Goal: Browse casually: Explore the website without a specific task or goal

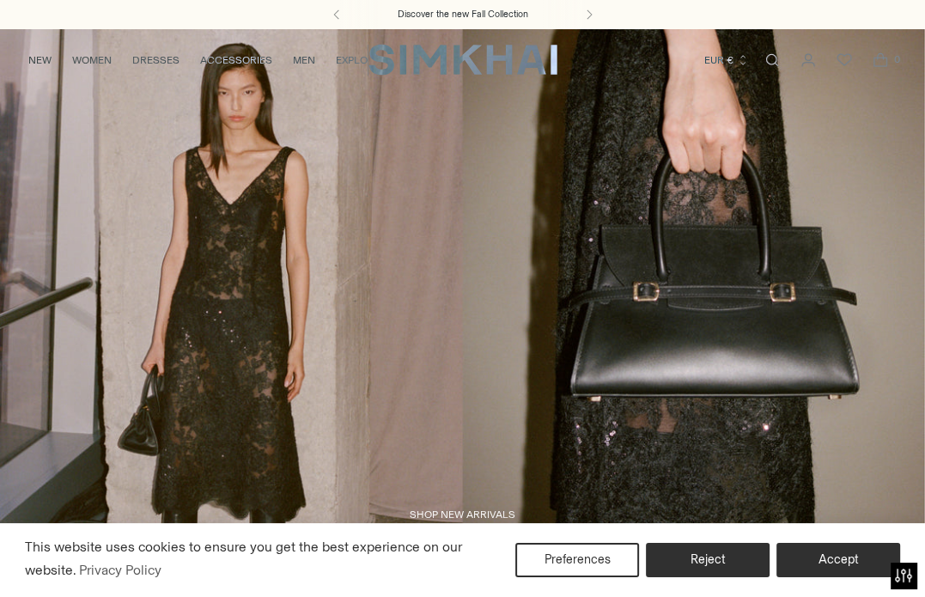
scroll to position [34, 0]
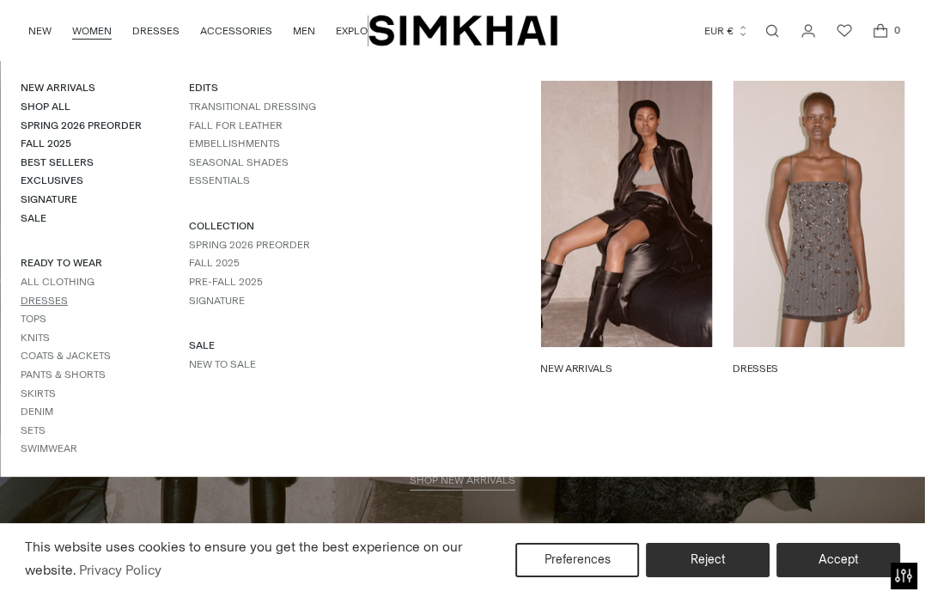
click at [52, 298] on link "Dresses" at bounding box center [44, 301] width 47 height 12
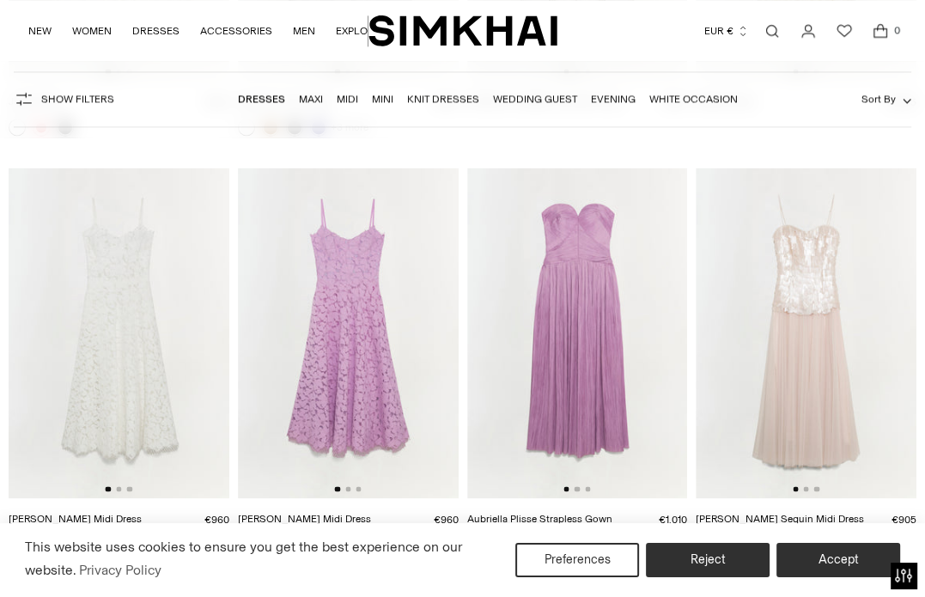
scroll to position [10967, 0]
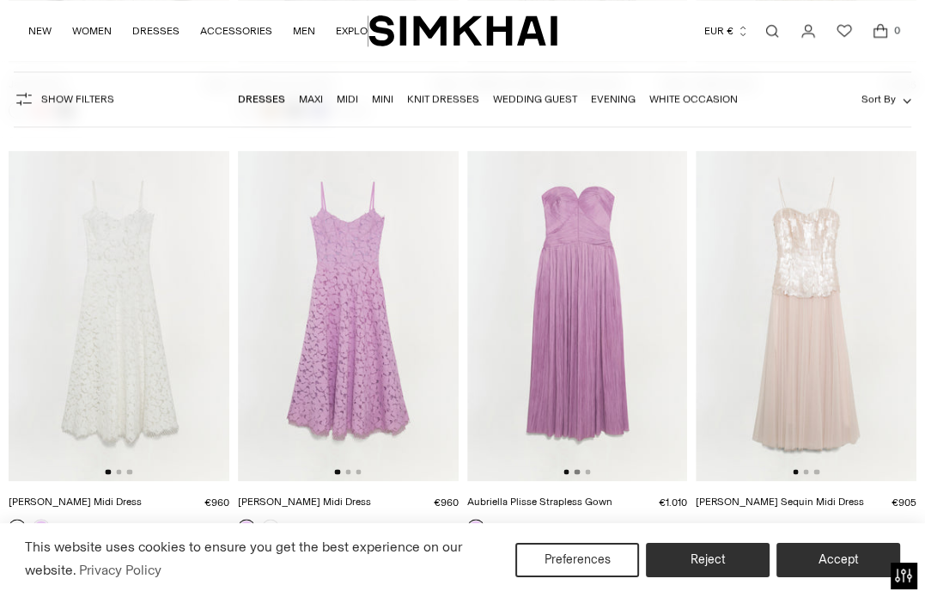
click at [576, 469] on button "Go to slide 2" at bounding box center [577, 471] width 5 height 5
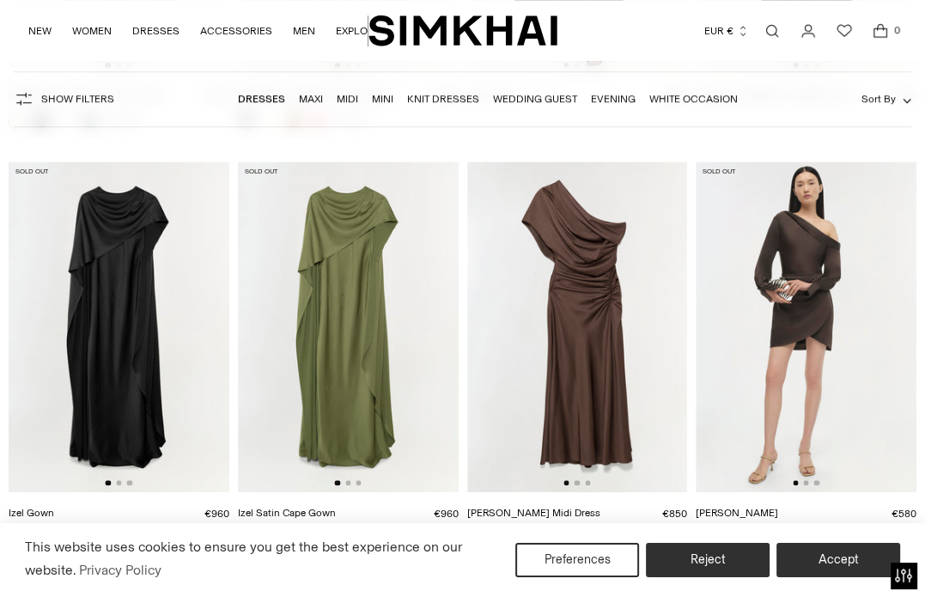
scroll to position [14727, 0]
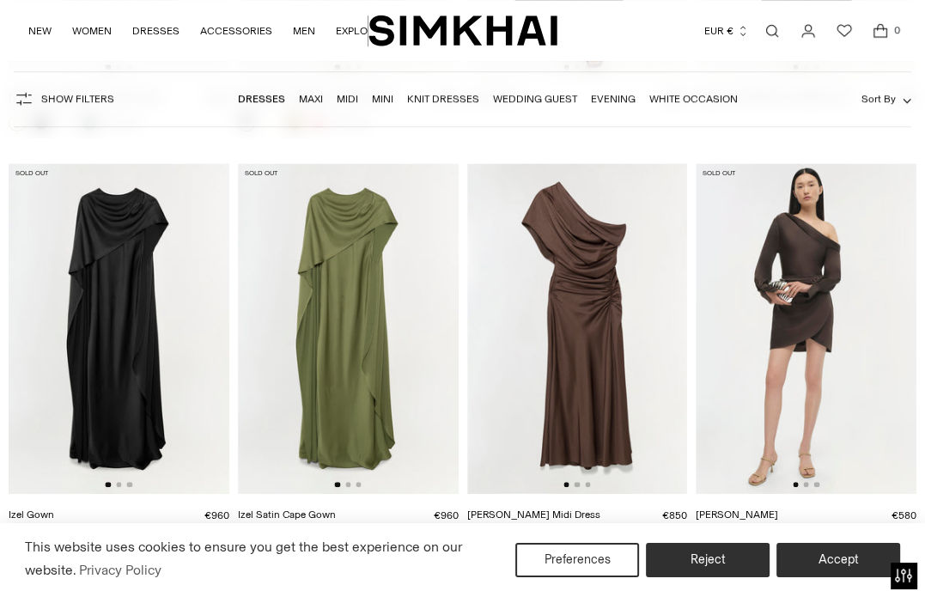
click at [728, 532] on link at bounding box center [728, 540] width 17 height 17
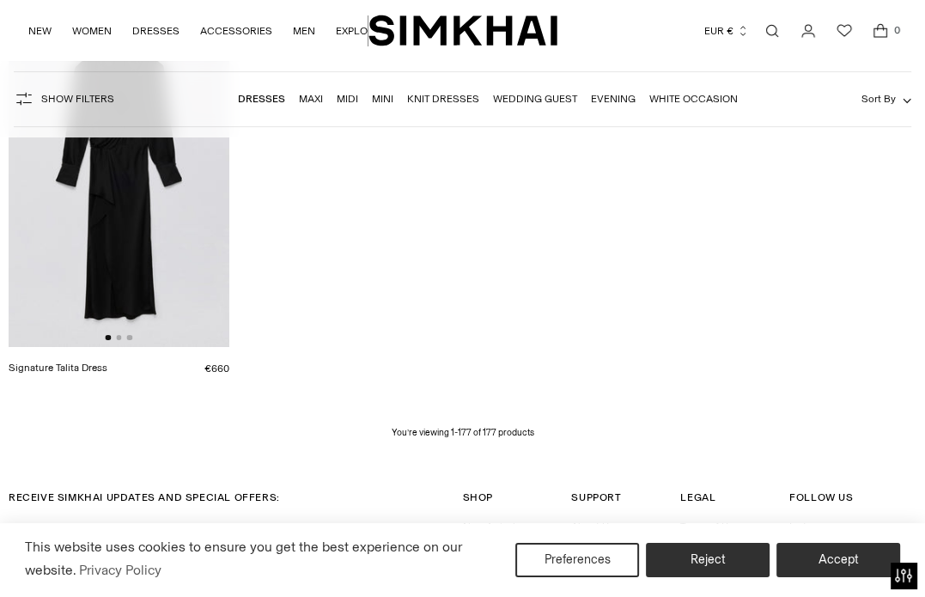
scroll to position [18635, 0]
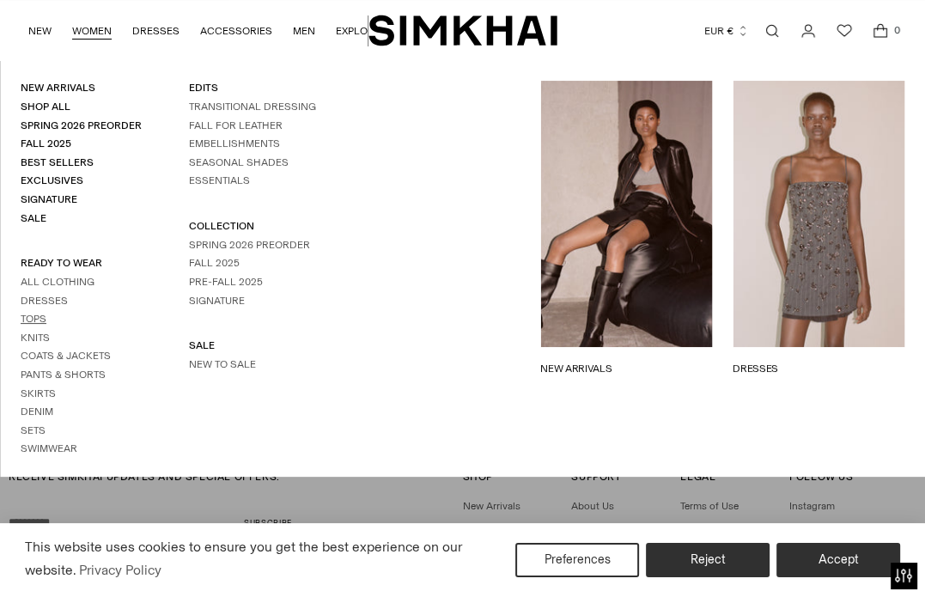
click at [34, 320] on link "Tops" at bounding box center [34, 319] width 26 height 12
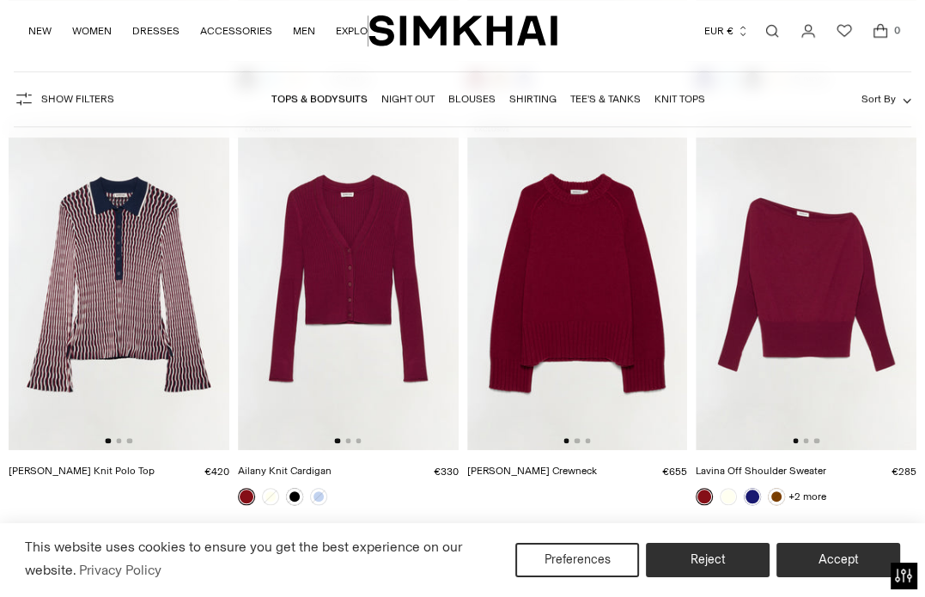
scroll to position [976, 0]
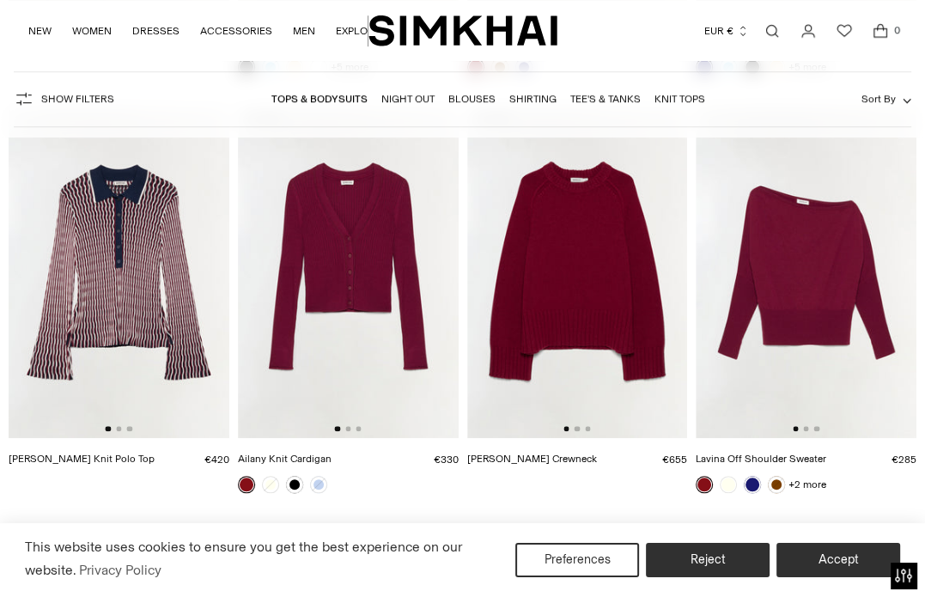
click at [510, 454] on link "Curtis Cashmere Crewneck" at bounding box center [532, 459] width 130 height 12
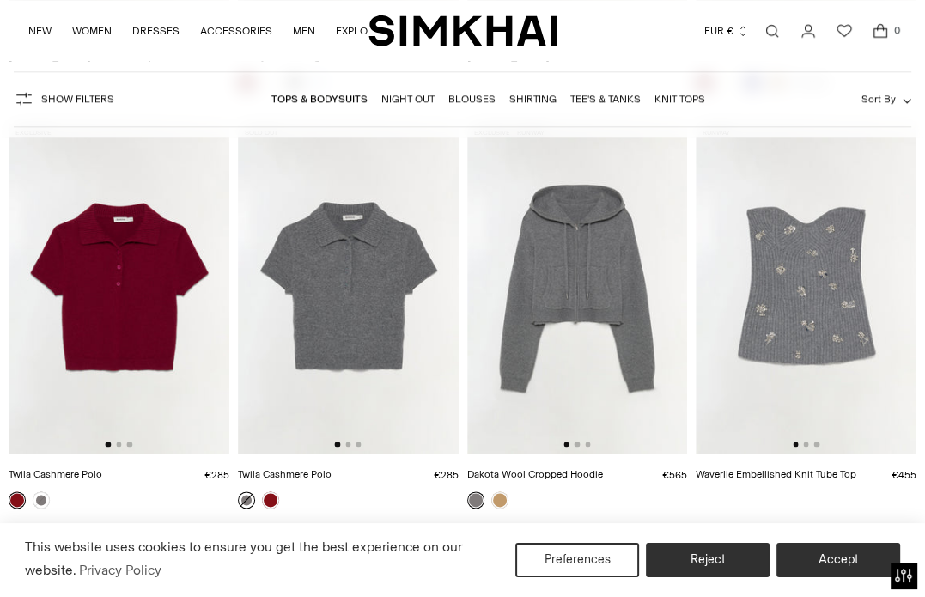
scroll to position [1377, 0]
click at [578, 446] on button "Go to slide 2" at bounding box center [577, 444] width 5 height 5
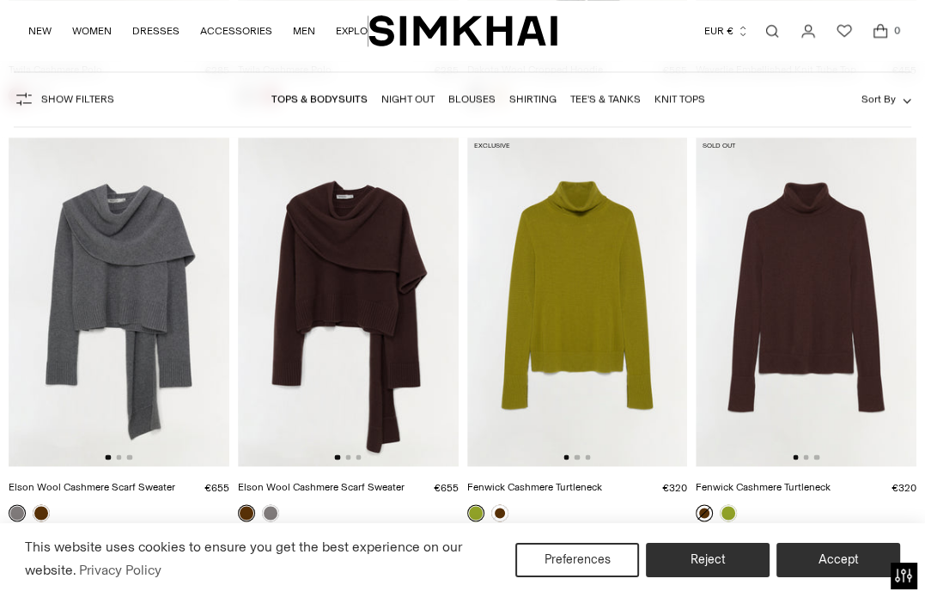
scroll to position [2473, 0]
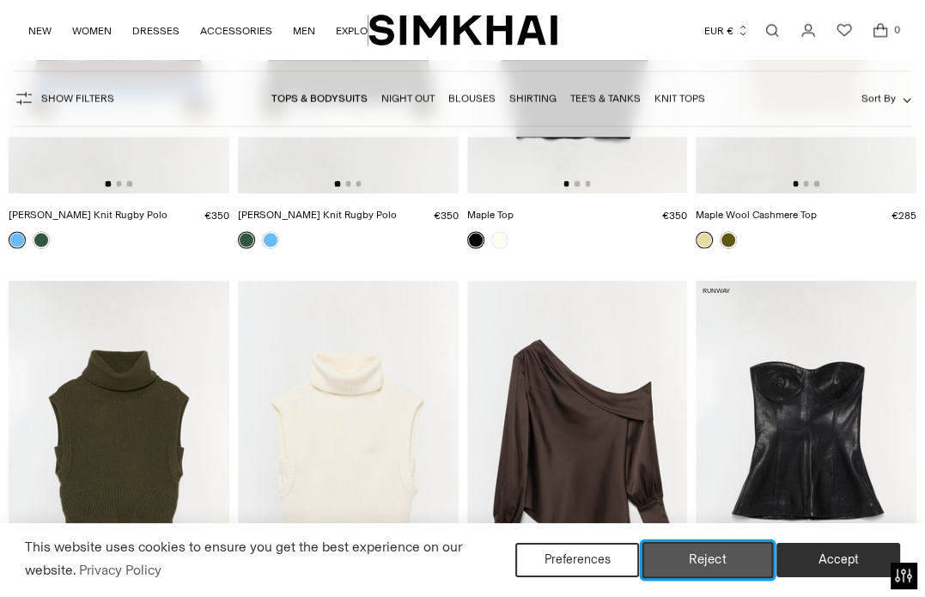
click at [691, 556] on button "Reject" at bounding box center [707, 560] width 131 height 36
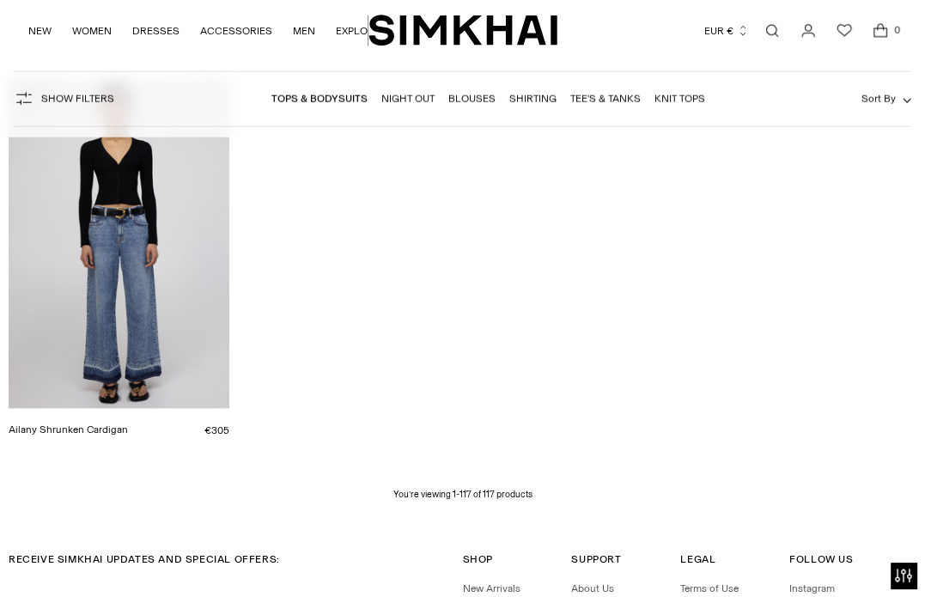
scroll to position [12202, 0]
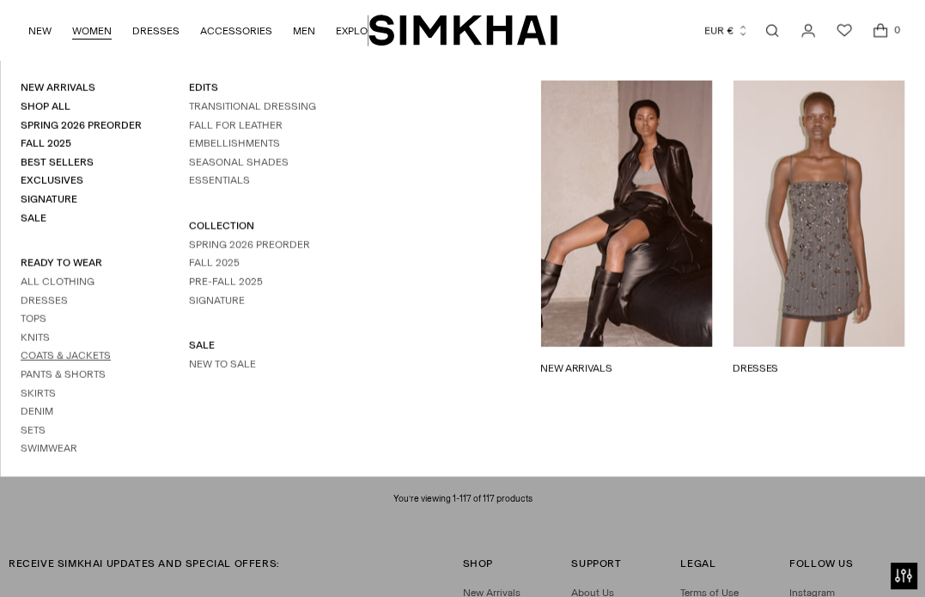
click at [38, 351] on link "Coats & Jackets" at bounding box center [66, 356] width 90 height 12
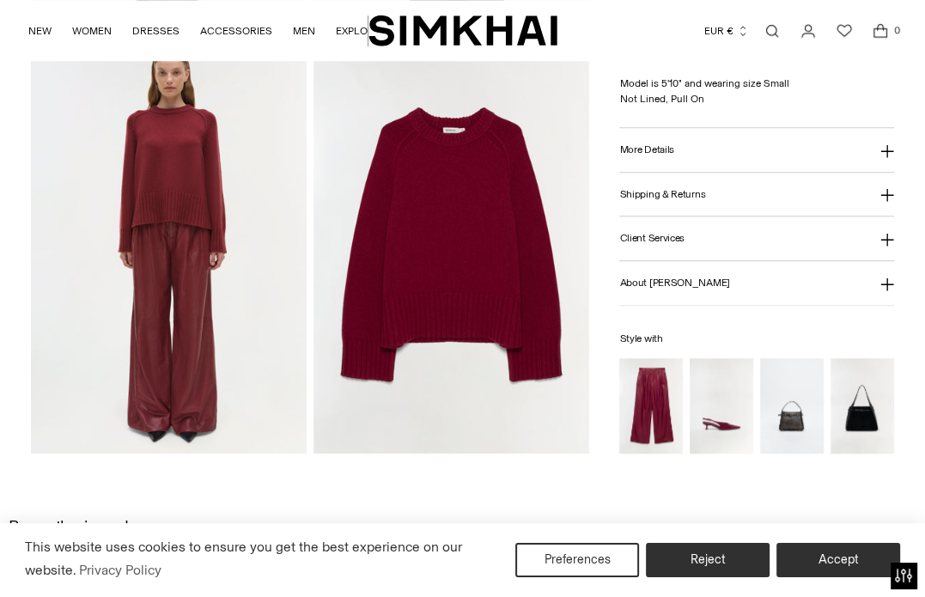
scroll to position [926, 0]
click at [473, 258] on img at bounding box center [452, 247] width 276 height 414
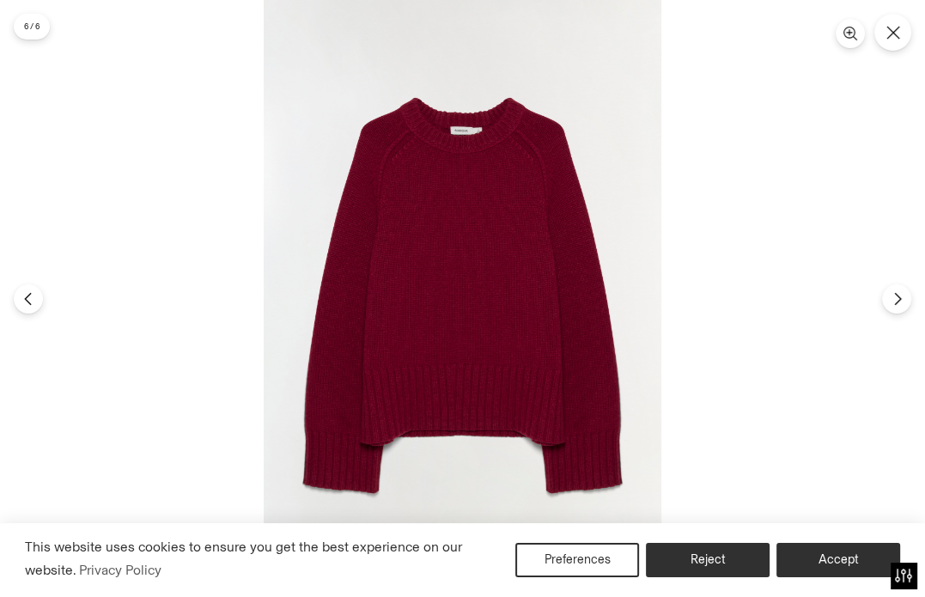
click at [419, 262] on img at bounding box center [463, 298] width 398 height 597
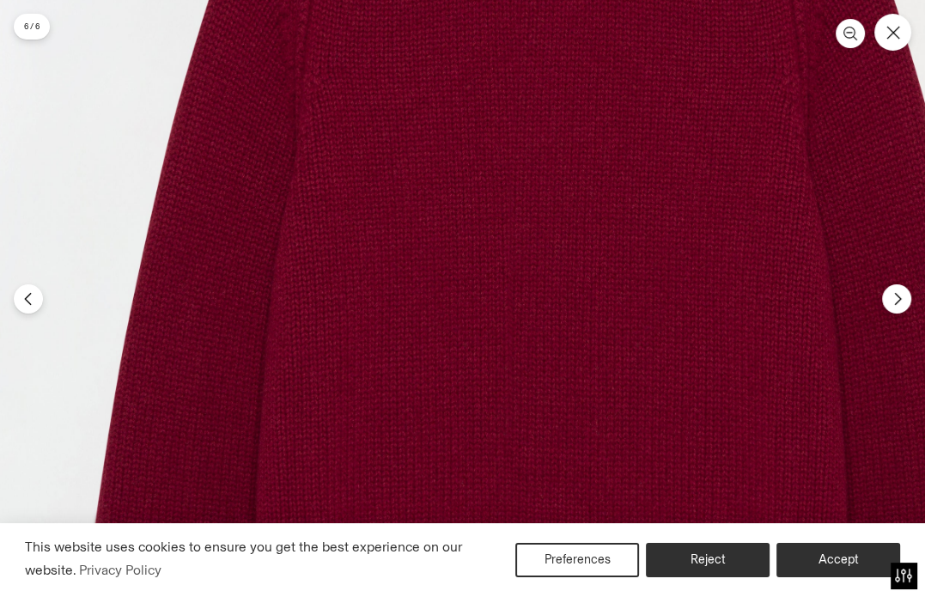
click at [419, 262] on img at bounding box center [551, 372] width 1194 height 1791
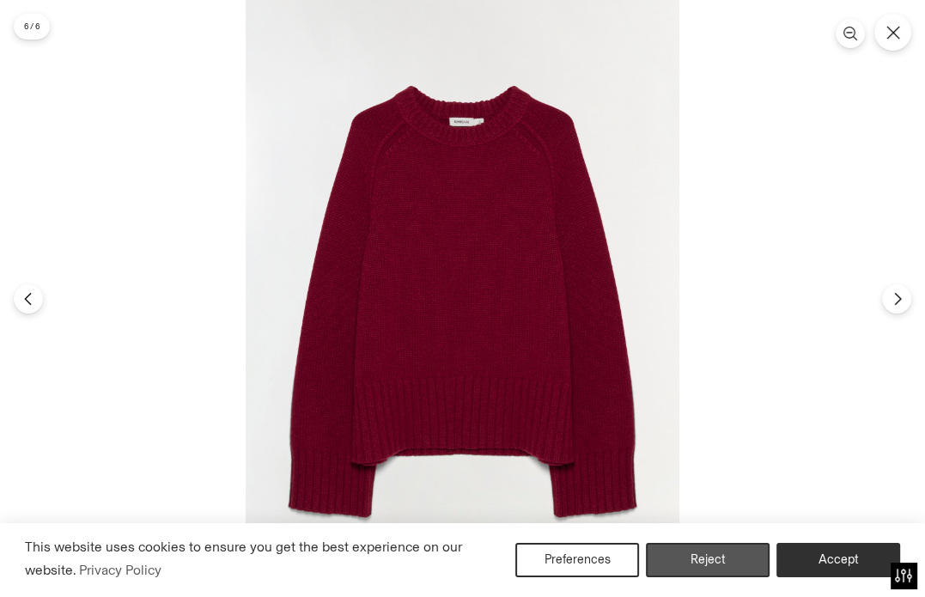
click at [704, 551] on button "Reject" at bounding box center [708, 560] width 124 height 34
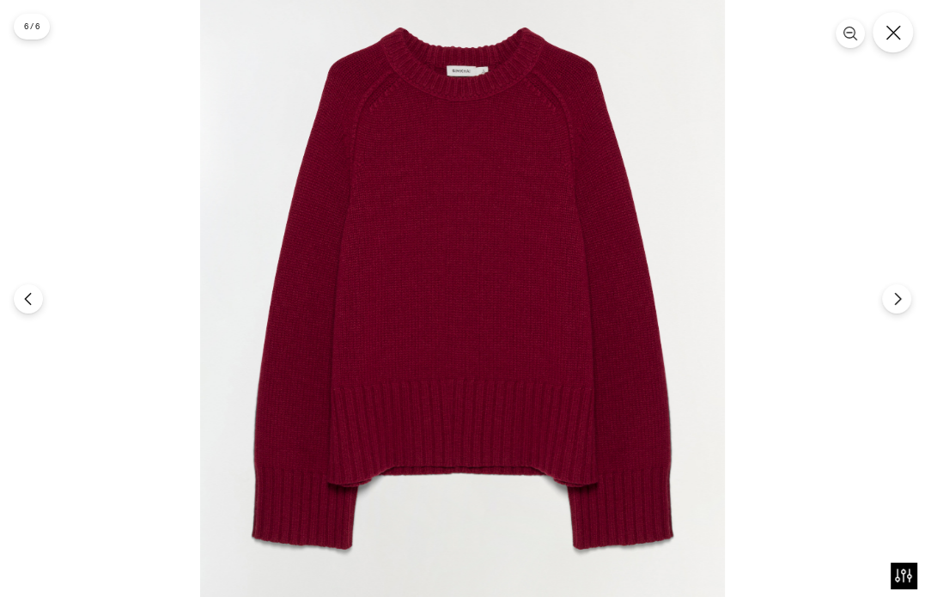
click at [891, 37] on icon "Close" at bounding box center [893, 32] width 15 height 15
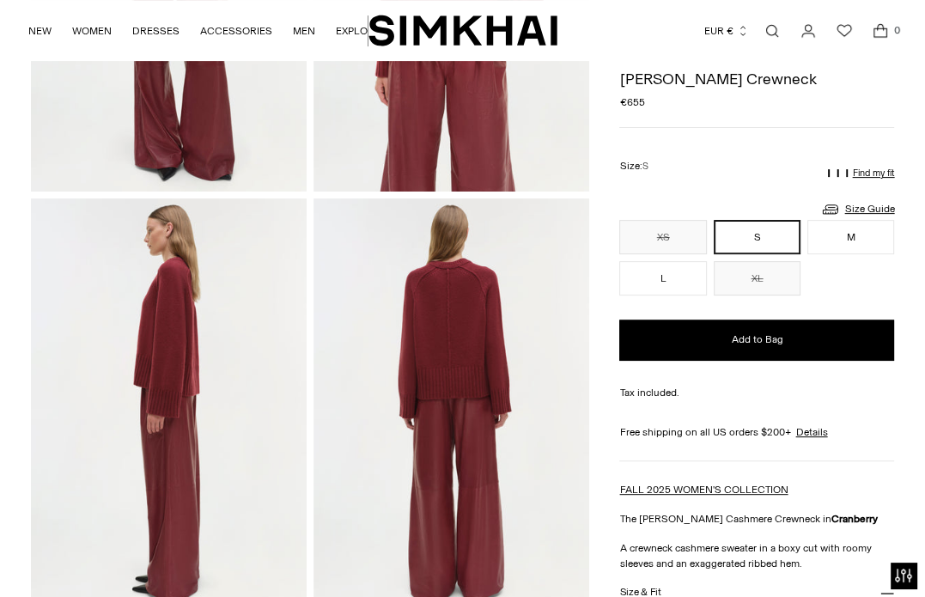
scroll to position [335, 0]
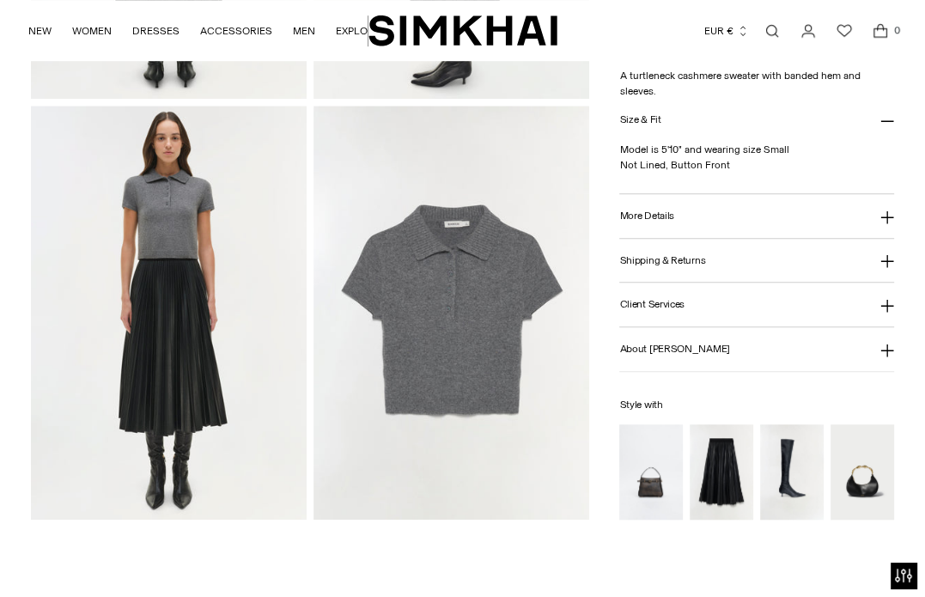
scroll to position [770, 0]
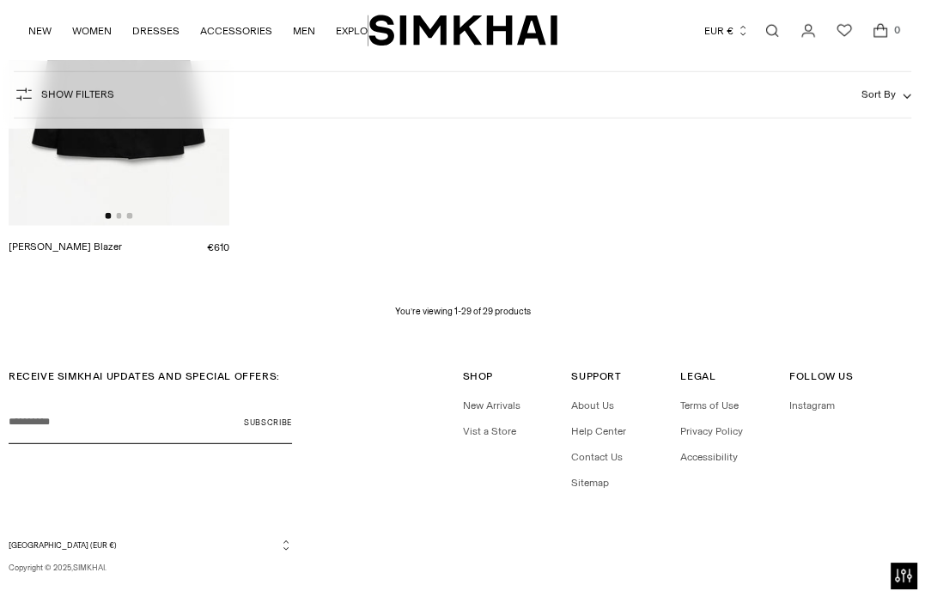
scroll to position [3249, 0]
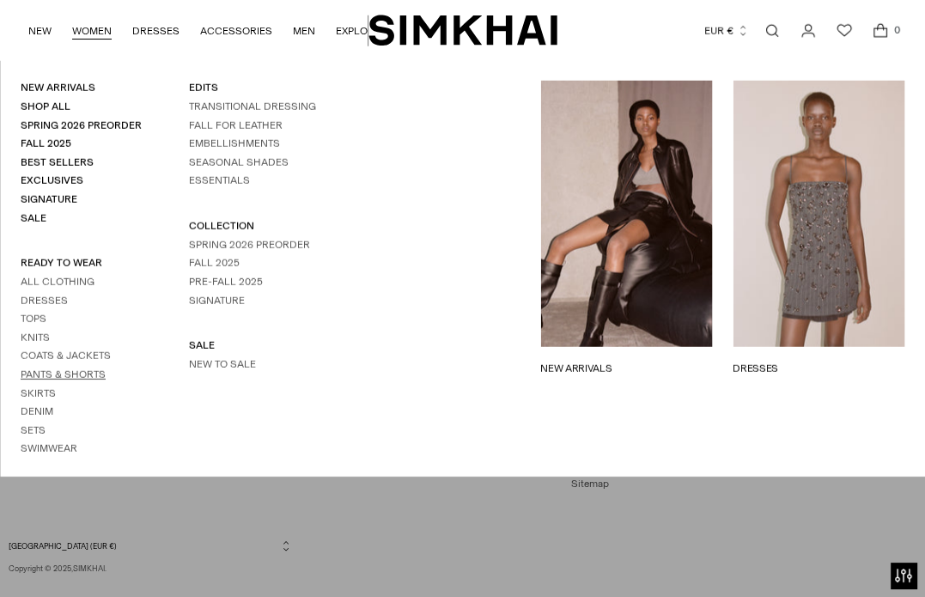
click at [71, 370] on link "Pants & Shorts" at bounding box center [63, 374] width 85 height 12
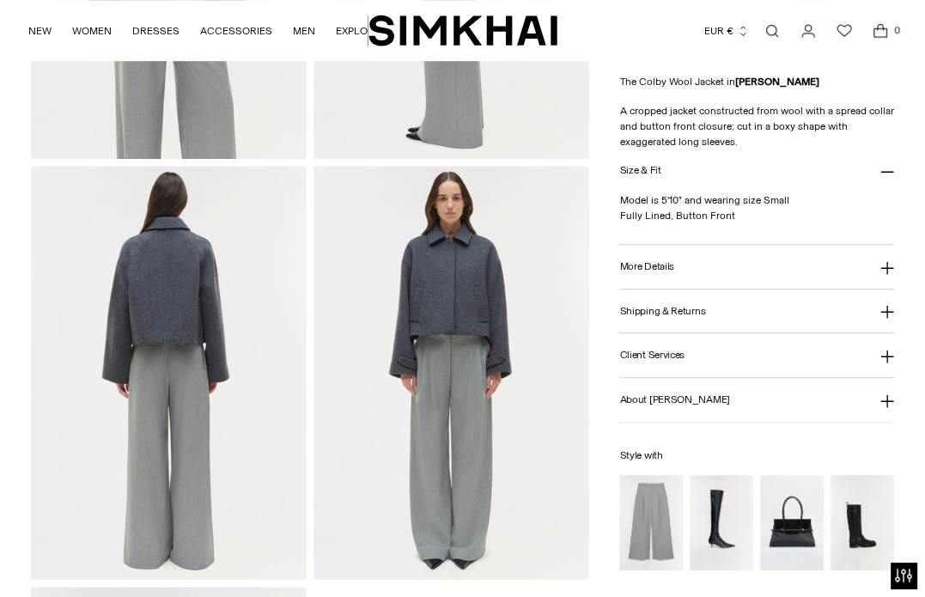
scroll to position [849, 0]
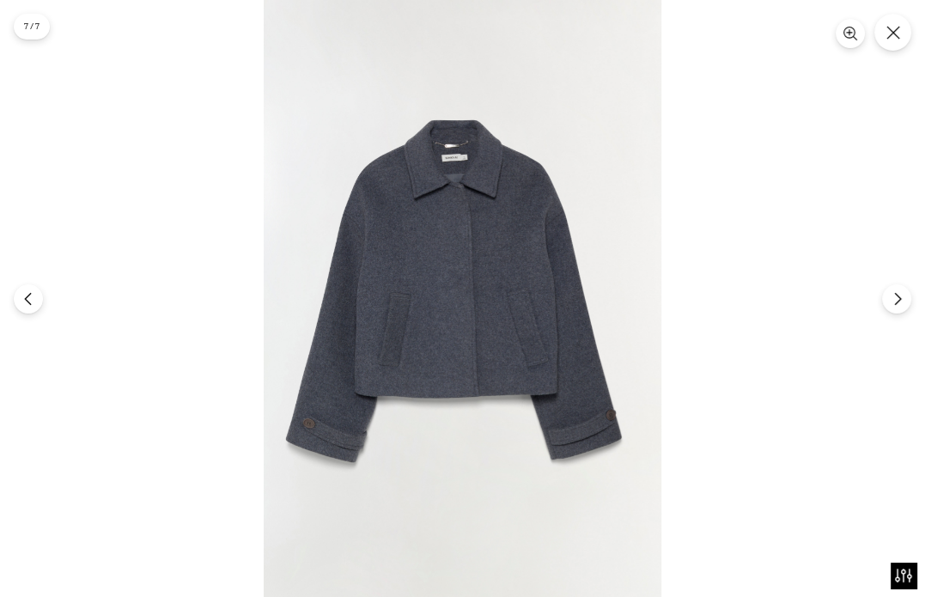
click at [460, 274] on img at bounding box center [463, 298] width 398 height 597
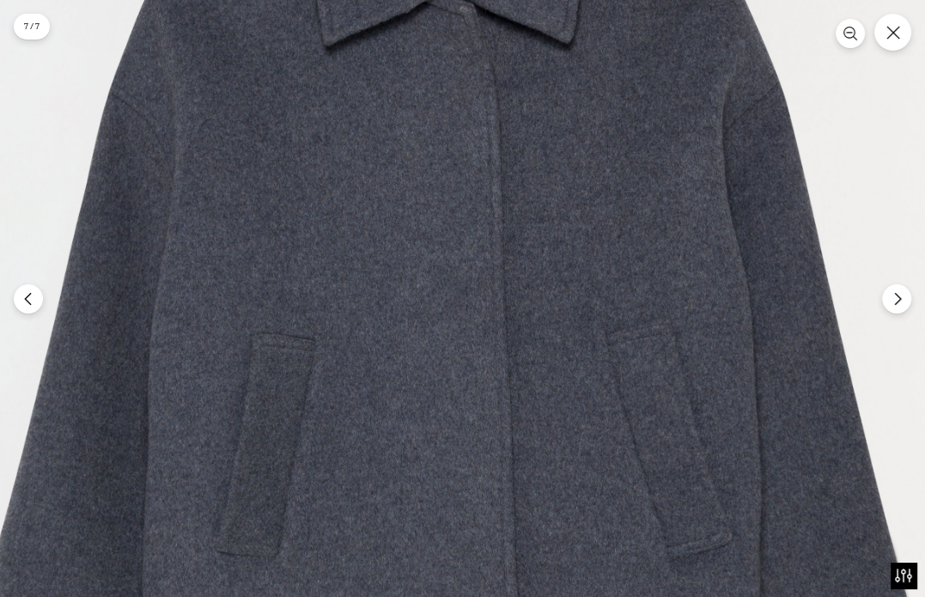
click at [460, 274] on img at bounding box center [472, 350] width 1210 height 1815
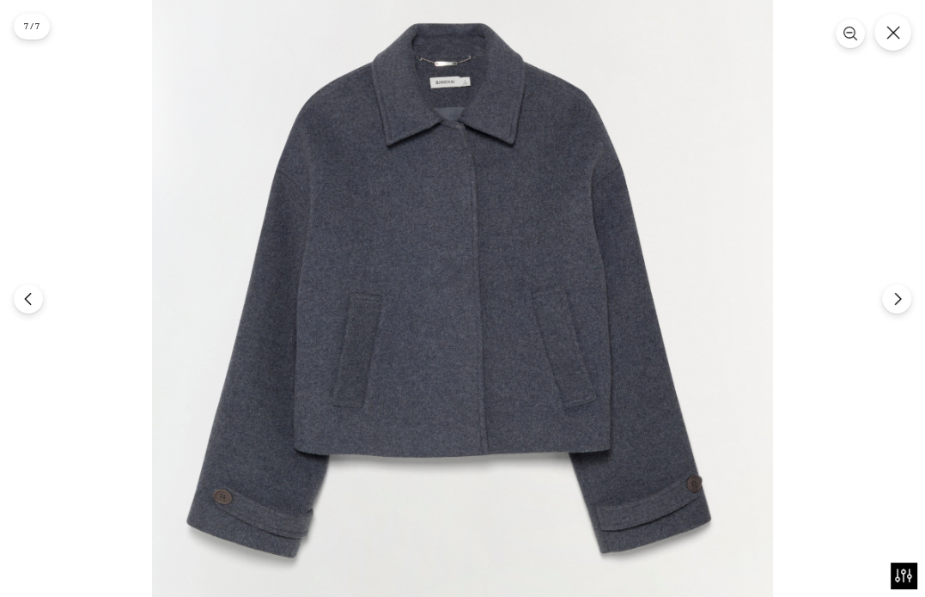
click at [667, 76] on img at bounding box center [462, 302] width 621 height 932
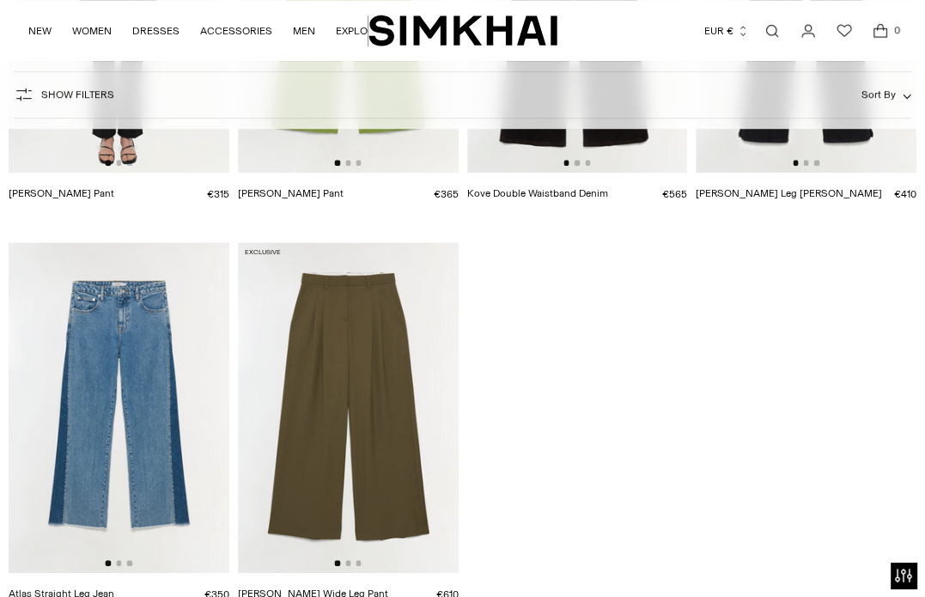
scroll to position [5549, 0]
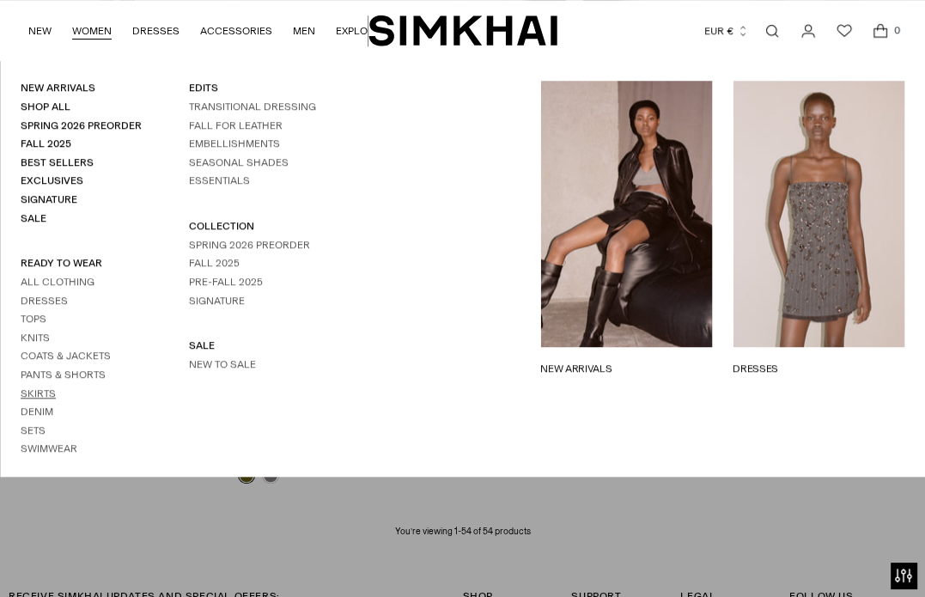
click at [43, 391] on link "Skirts" at bounding box center [38, 393] width 35 height 12
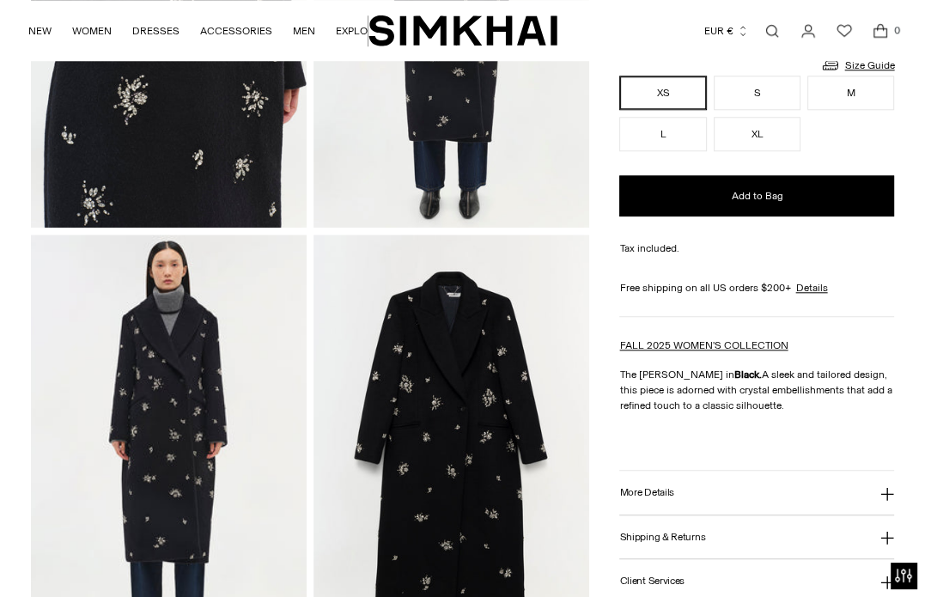
scroll to position [1154, 0]
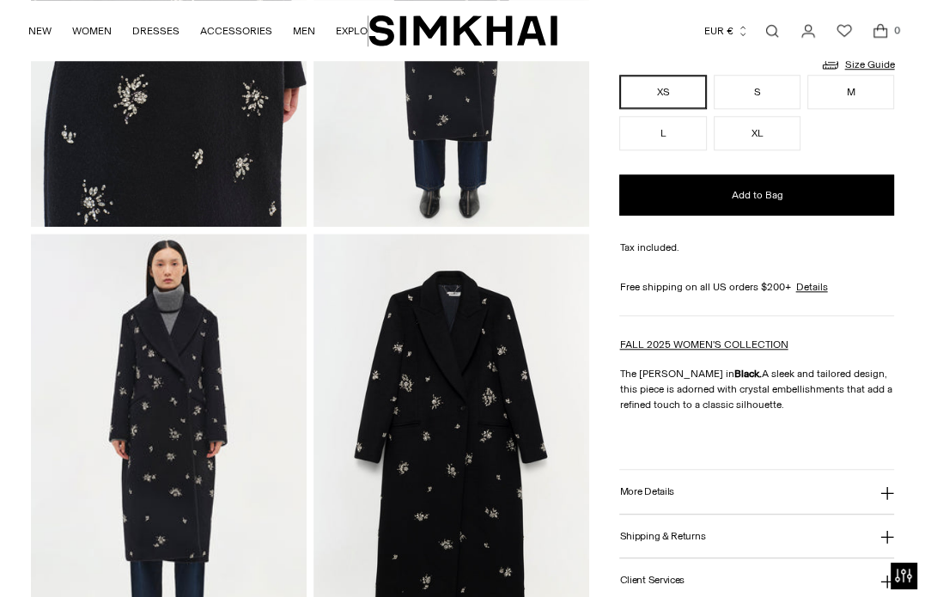
click at [381, 330] on img at bounding box center [452, 441] width 276 height 414
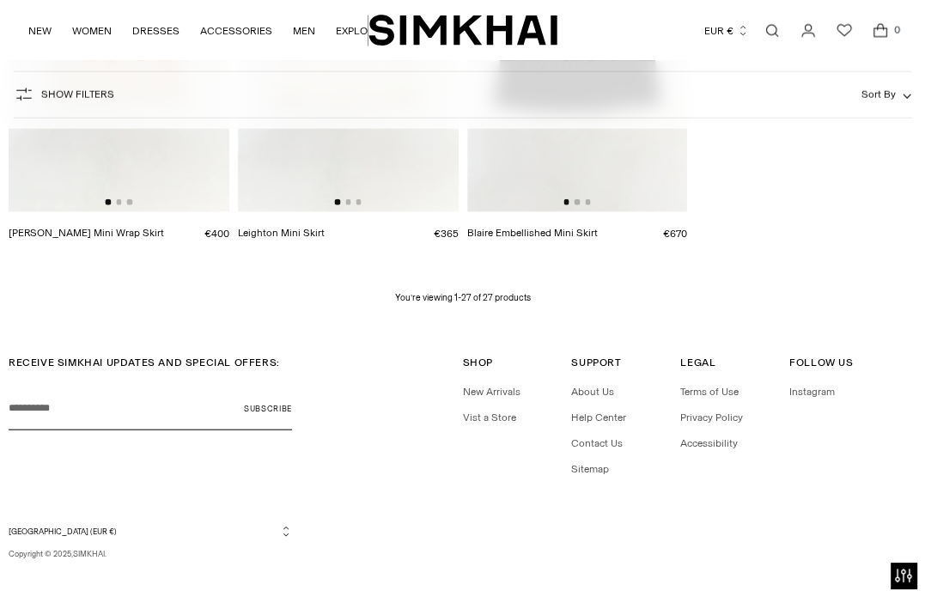
scroll to position [2855, 0]
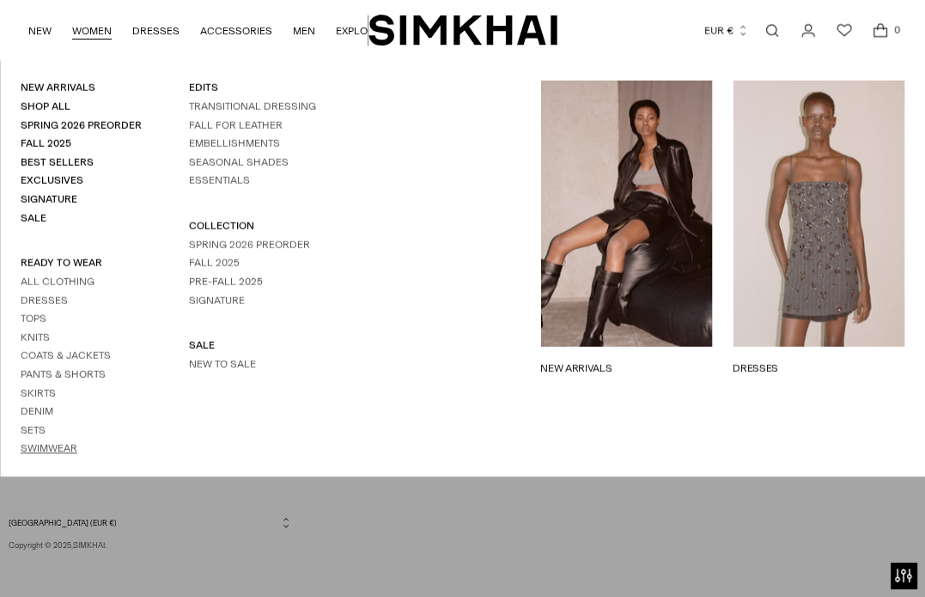
click at [76, 442] on link "Swimwear" at bounding box center [49, 448] width 57 height 12
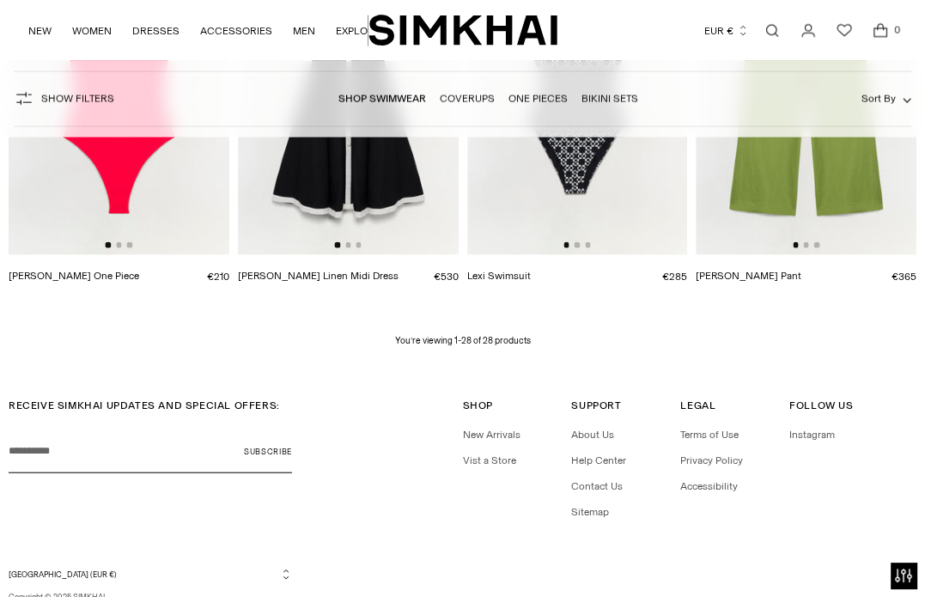
scroll to position [2793, 0]
